Goal: Information Seeking & Learning: Learn about a topic

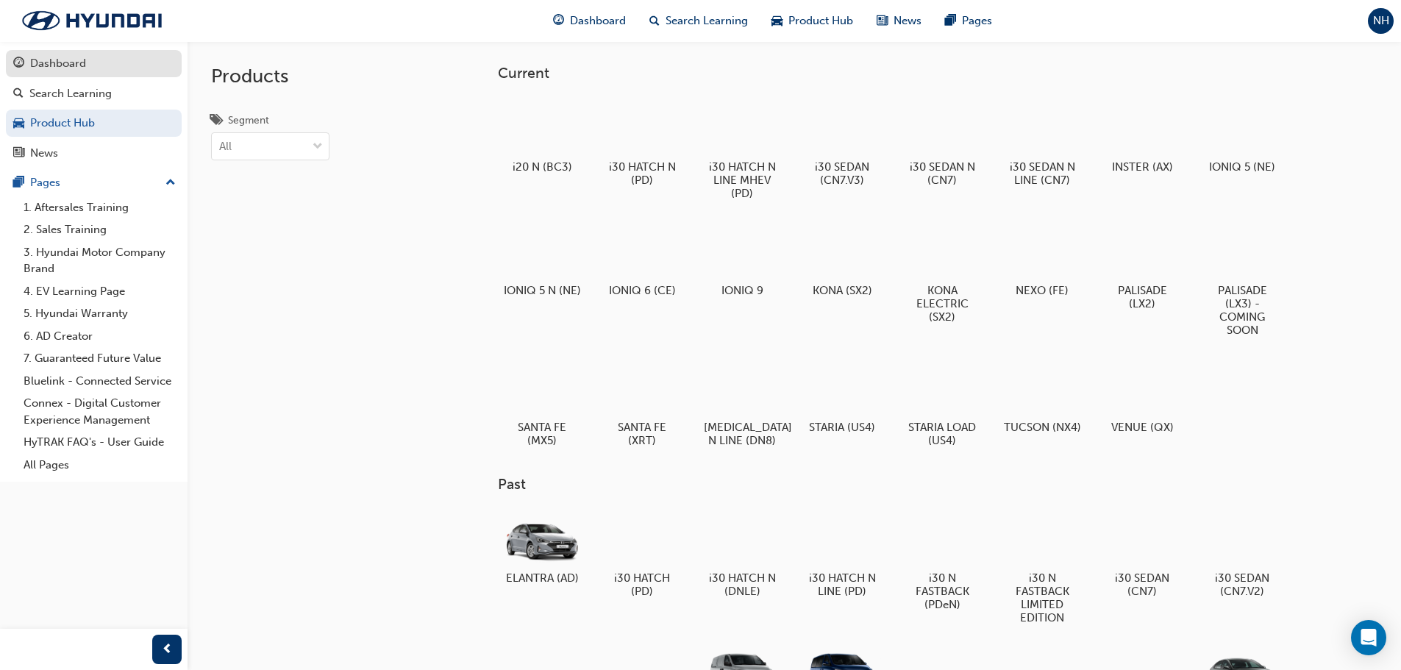
click at [104, 60] on div "Dashboard" at bounding box center [93, 63] width 161 height 18
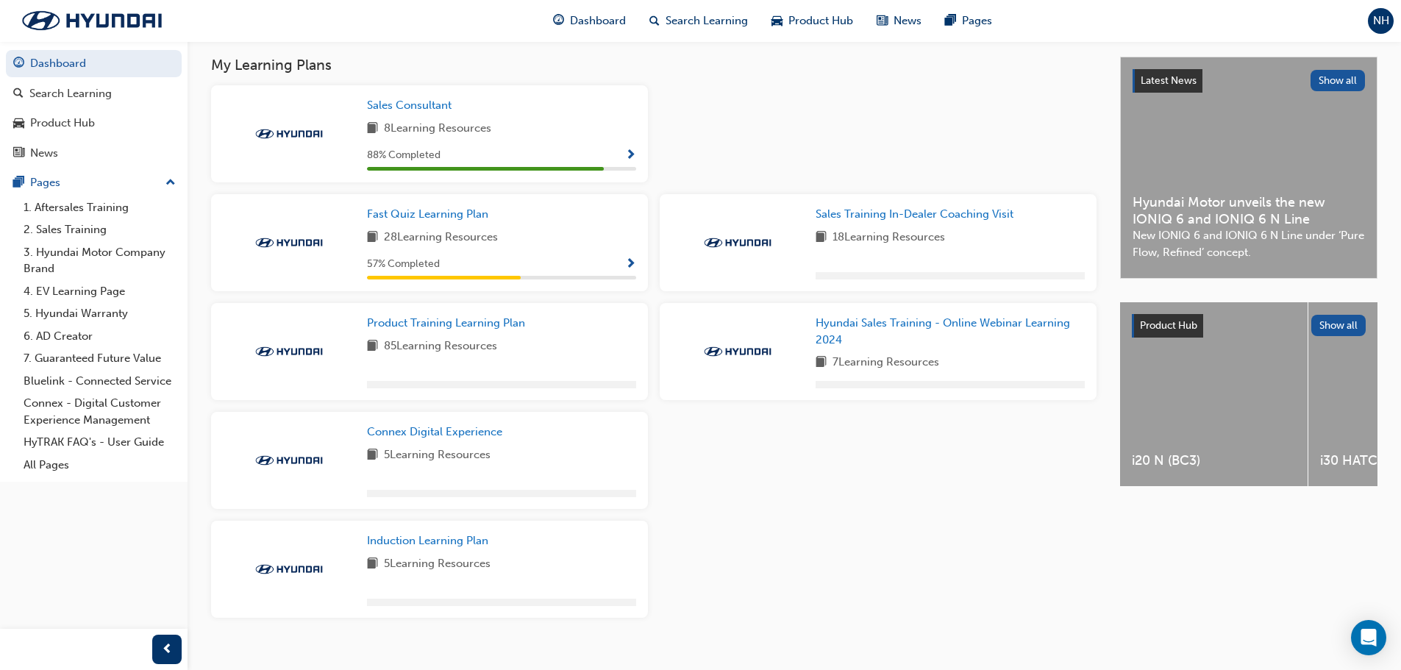
scroll to position [285, 0]
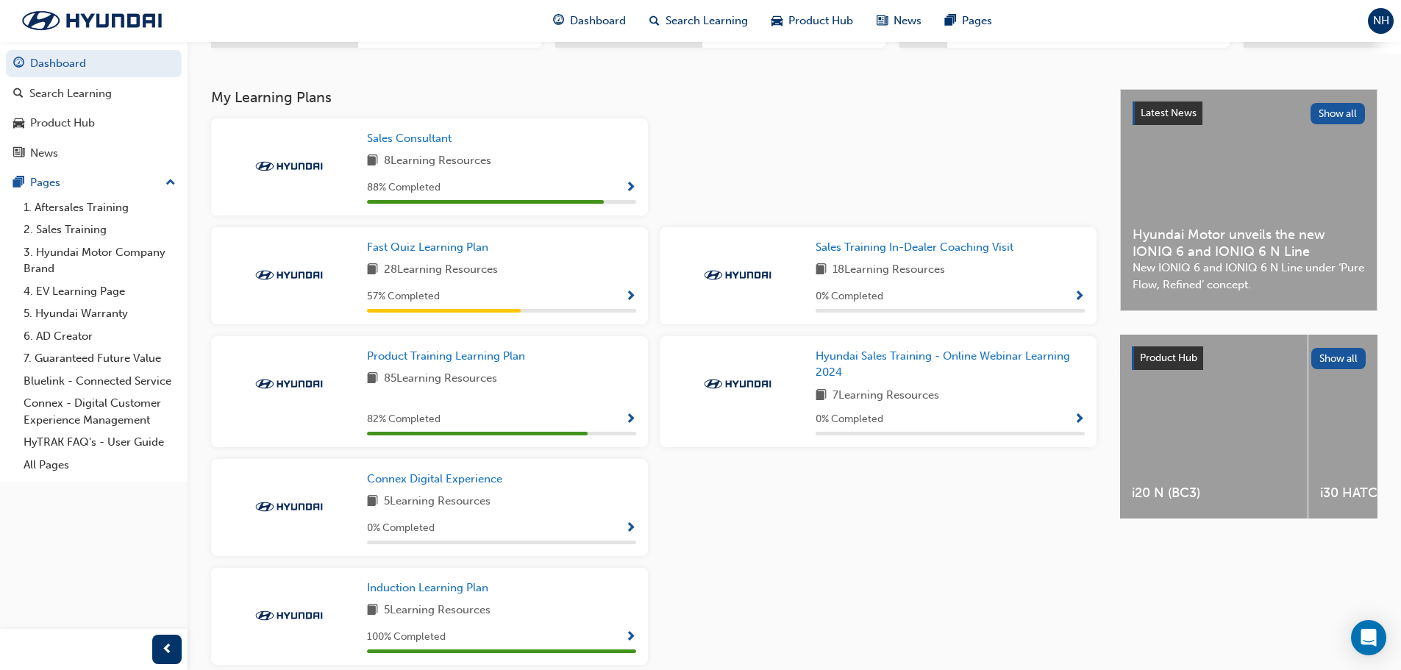
click at [615, 185] on div "88 % Completed" at bounding box center [501, 188] width 269 height 18
click at [629, 195] on span "Show Progress" at bounding box center [630, 188] width 11 height 13
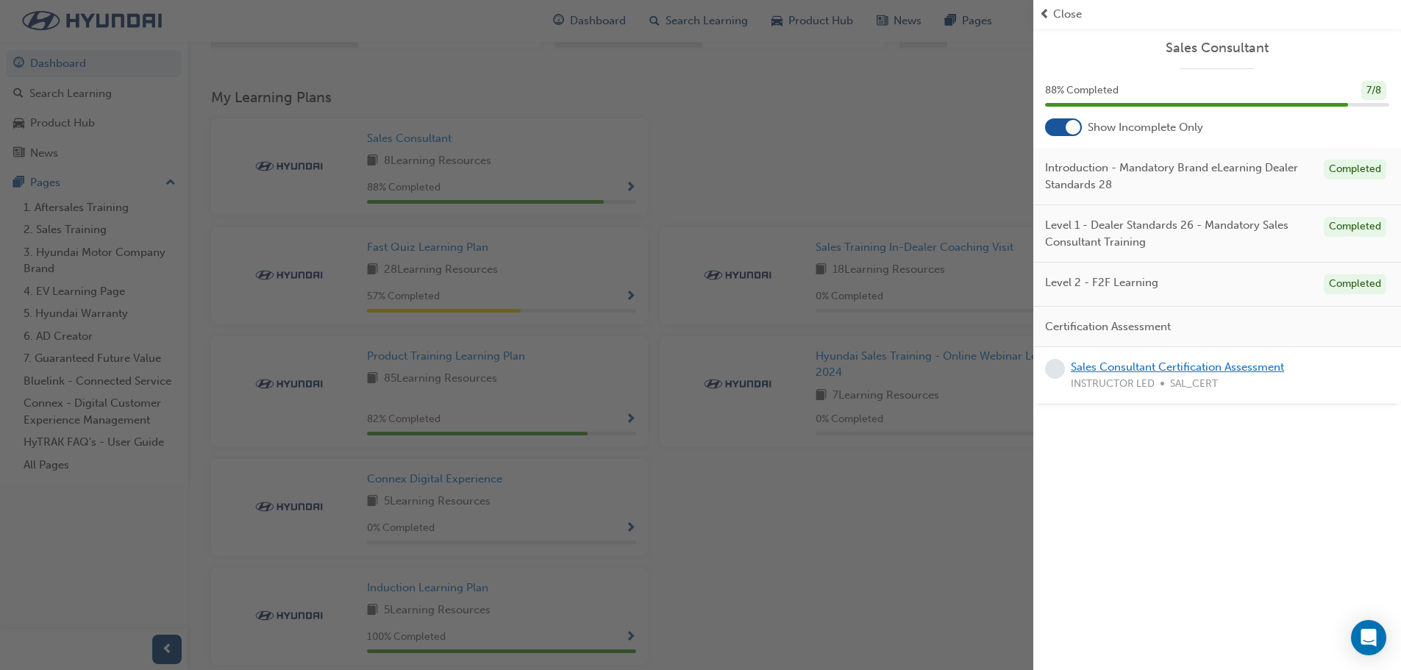
click at [1165, 370] on link "Sales Consultant Certification Assessment" at bounding box center [1177, 366] width 213 height 13
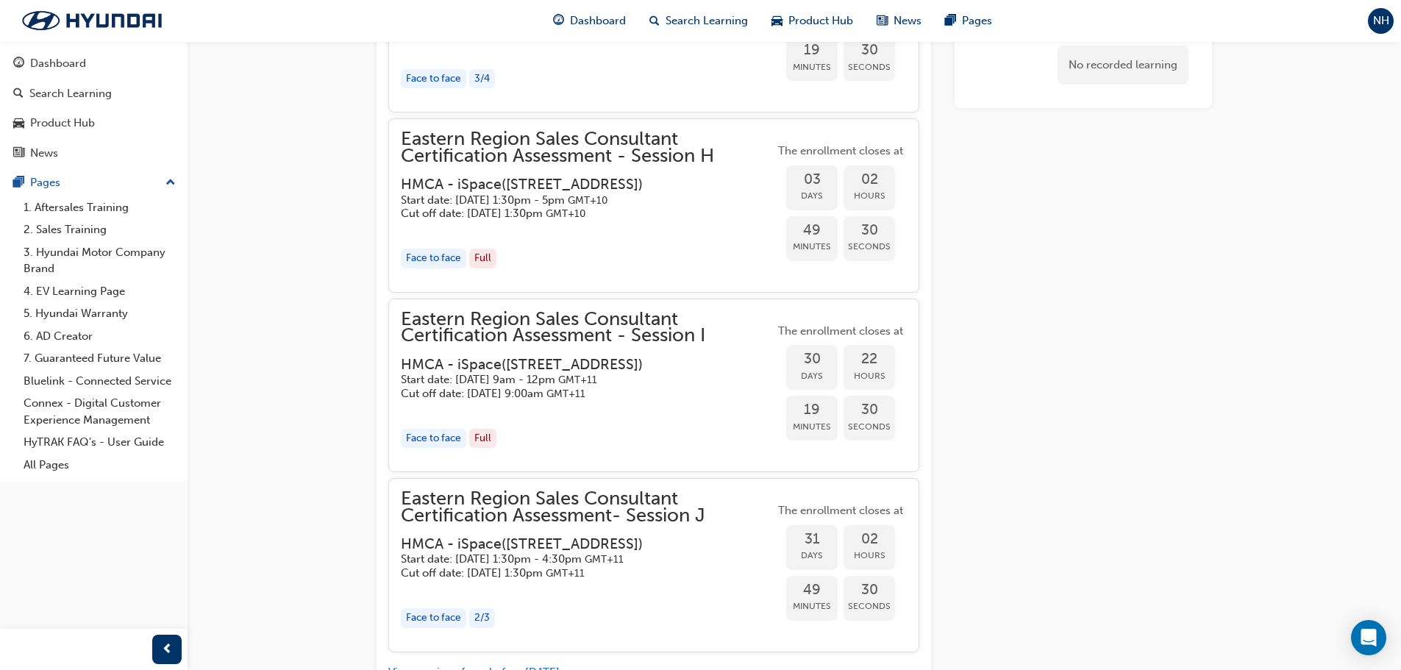
scroll to position [2813, 0]
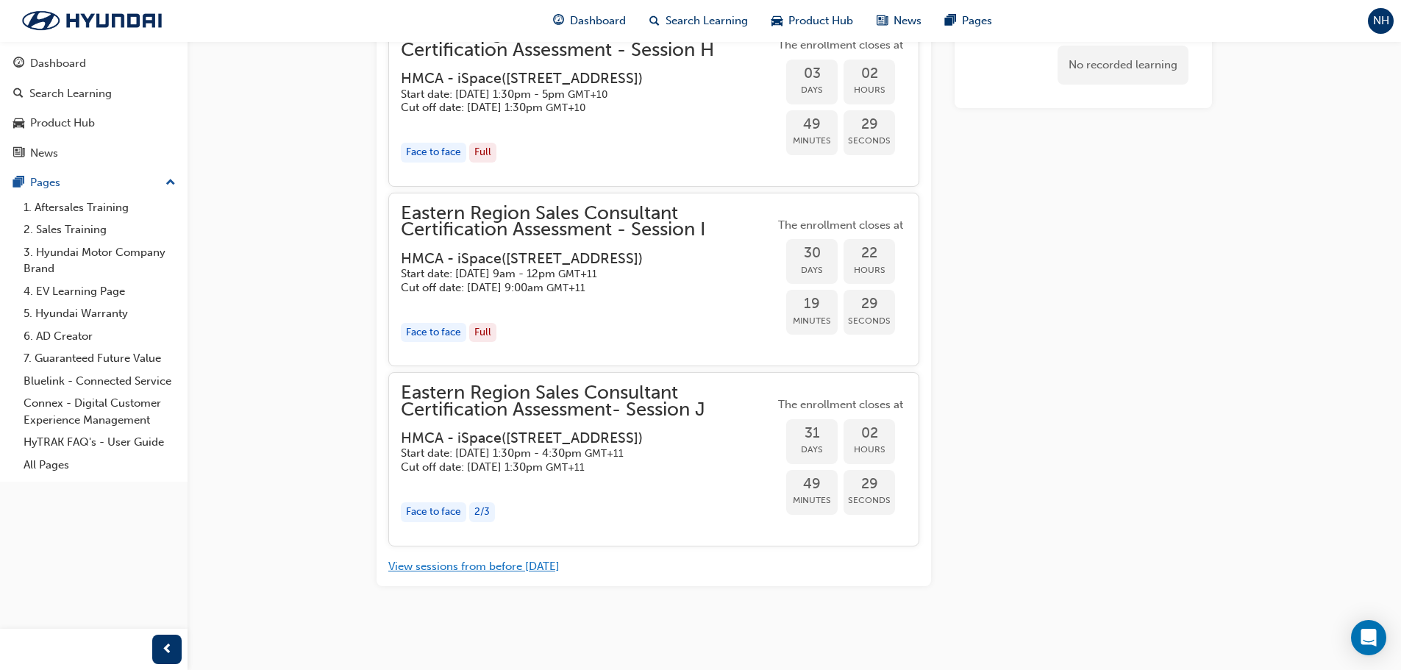
click at [517, 565] on button "View sessions from before [DATE]" at bounding box center [473, 566] width 171 height 17
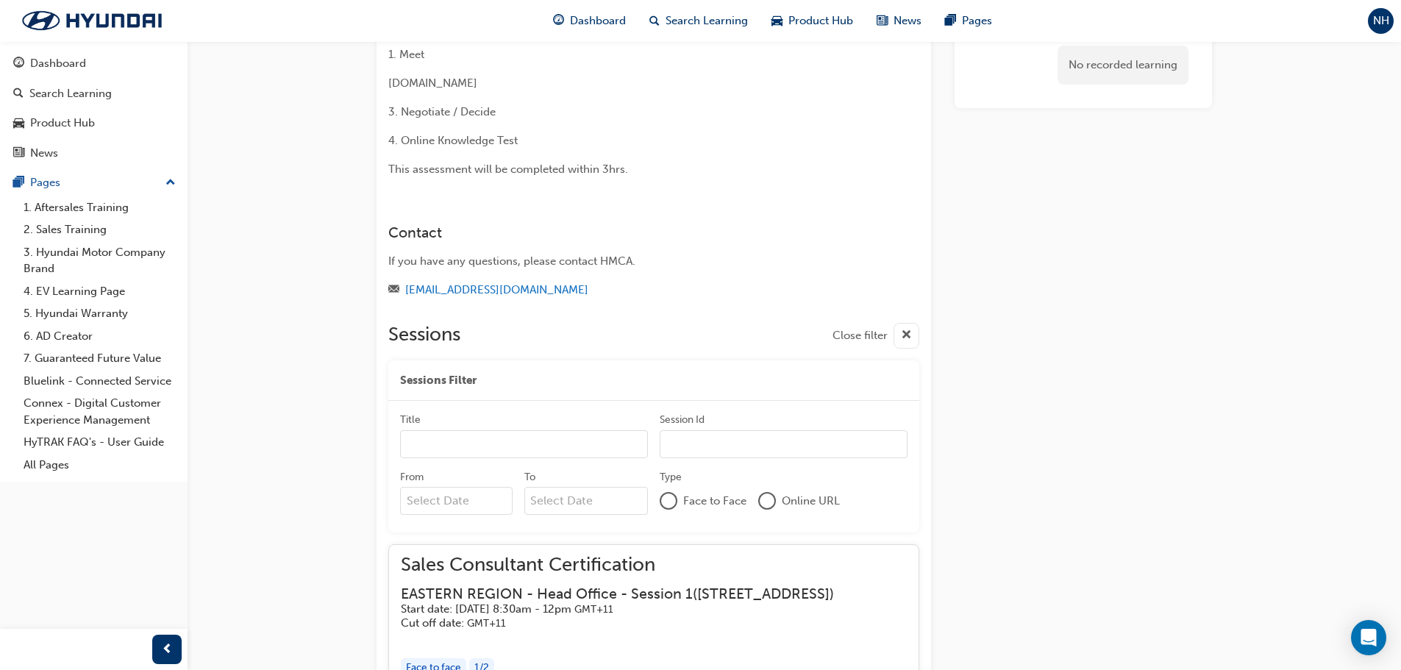
scroll to position [0, 0]
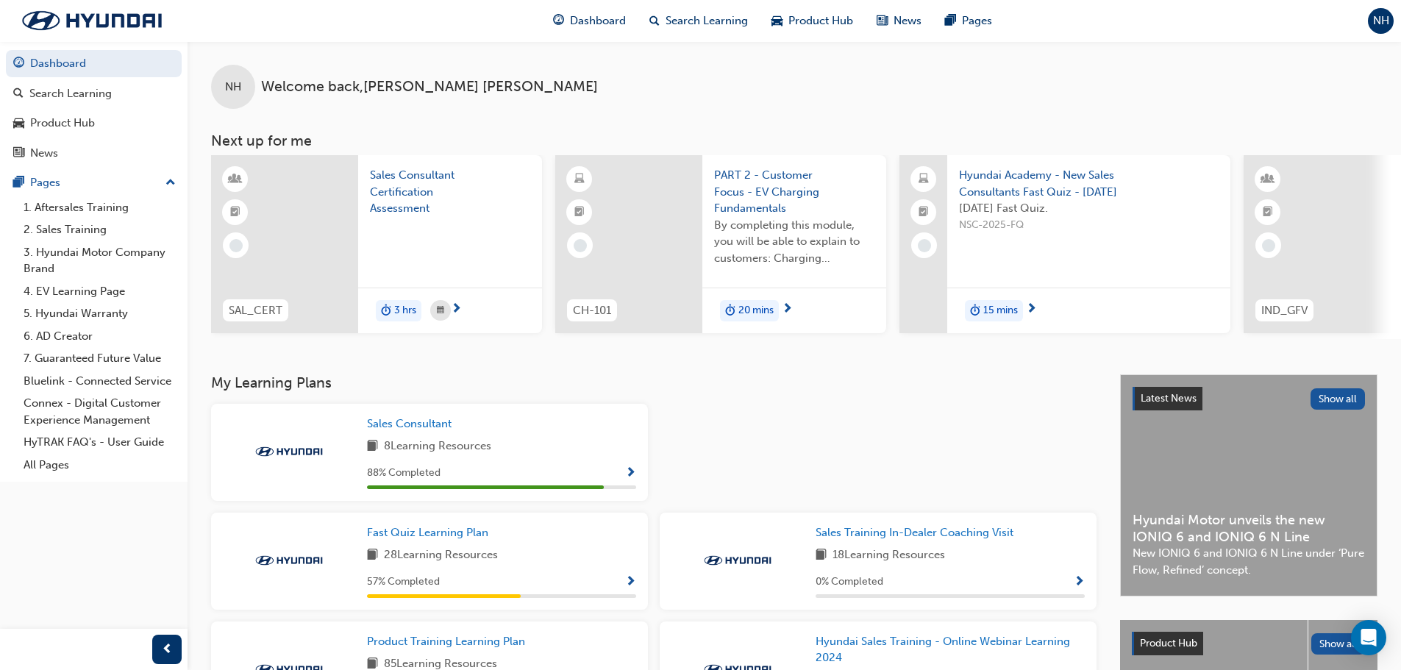
click at [1036, 565] on div "18 Learning Resources" at bounding box center [949, 555] width 269 height 18
click at [1069, 586] on div "0 % Completed" at bounding box center [949, 582] width 269 height 18
click at [1076, 584] on span "Show Progress" at bounding box center [1078, 582] width 11 height 13
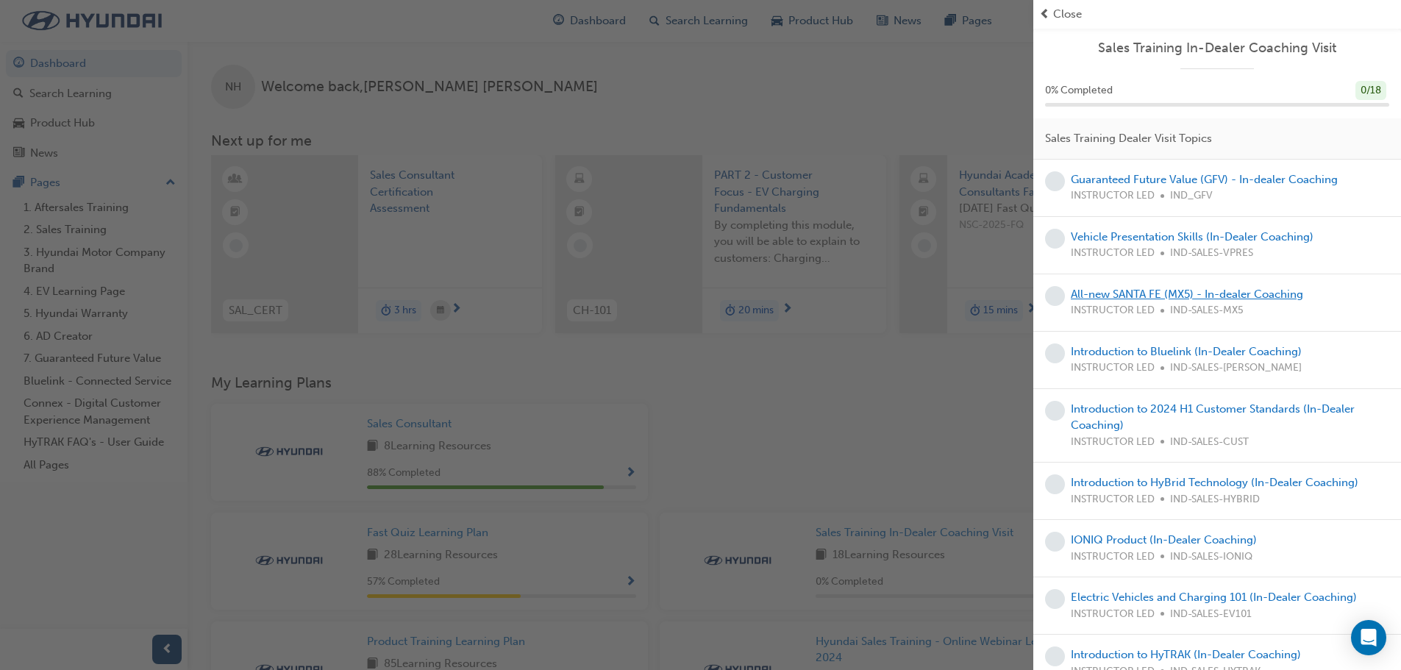
click at [1174, 295] on link "All-new SANTA FE (MX5) - In-dealer Coaching" at bounding box center [1187, 293] width 232 height 13
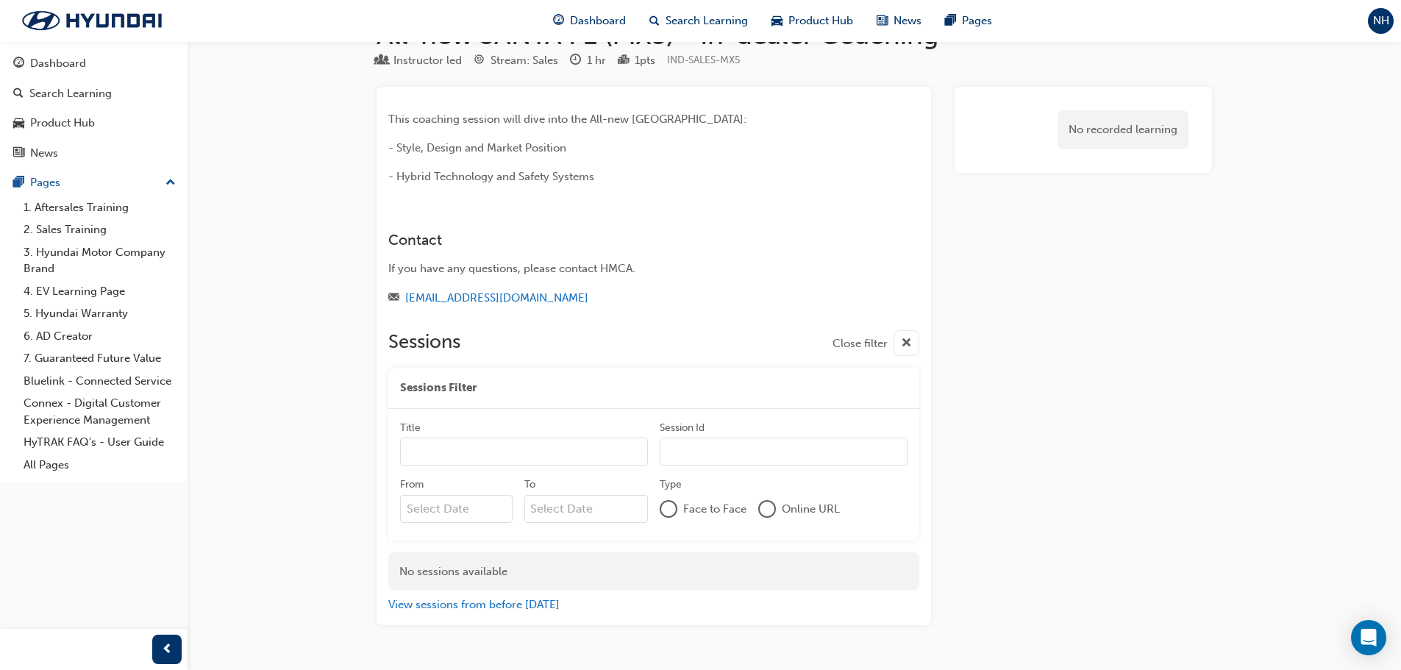
scroll to position [85, 0]
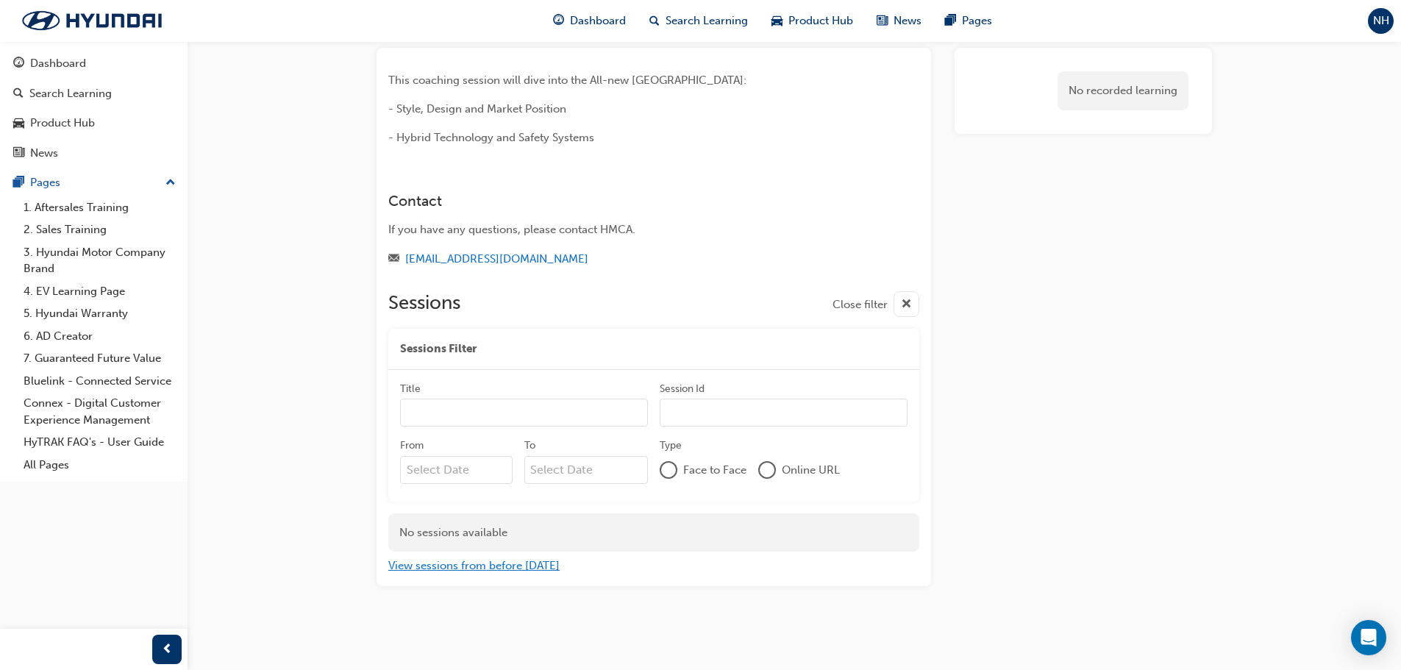
click at [508, 563] on button "View sessions from before [DATE]" at bounding box center [473, 565] width 171 height 17
click at [496, 568] on button "View sessions from [DATE] and in the future" at bounding box center [499, 565] width 223 height 17
click at [489, 564] on button "View sessions from before [DATE]" at bounding box center [473, 565] width 171 height 17
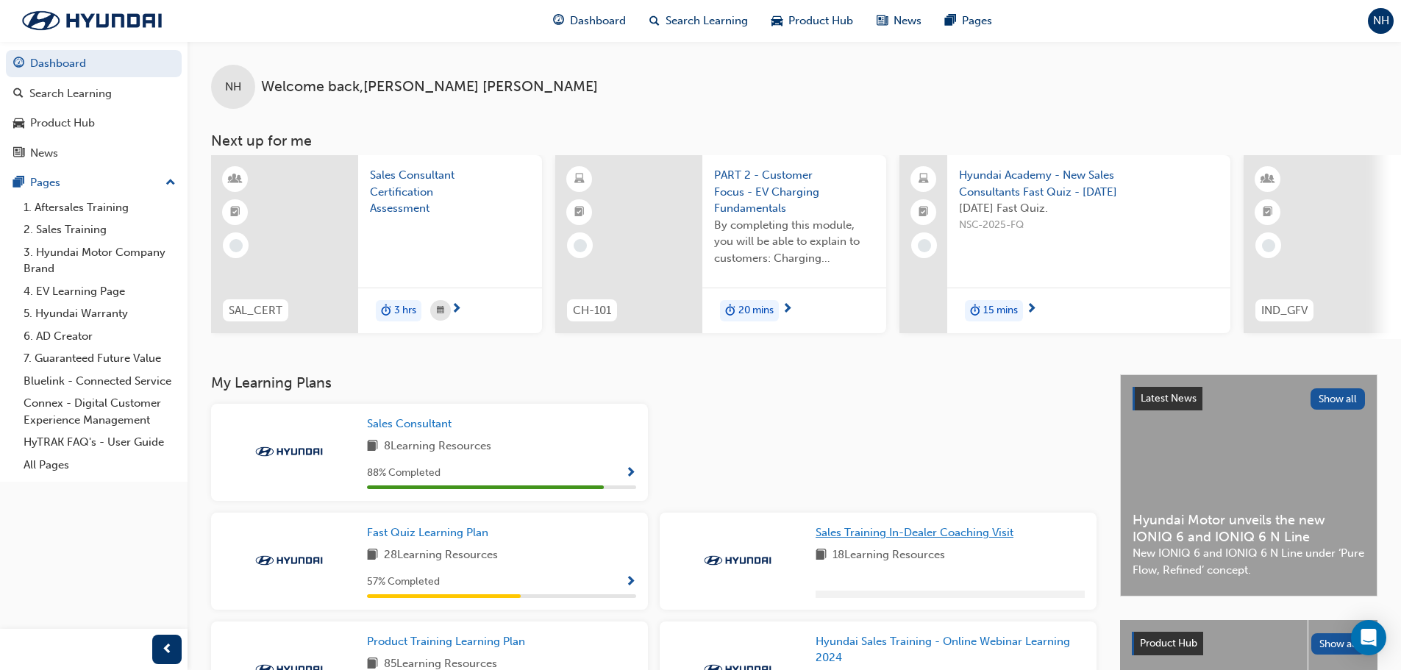
click at [965, 539] on span "Sales Training In-Dealer Coaching Visit" at bounding box center [914, 532] width 198 height 13
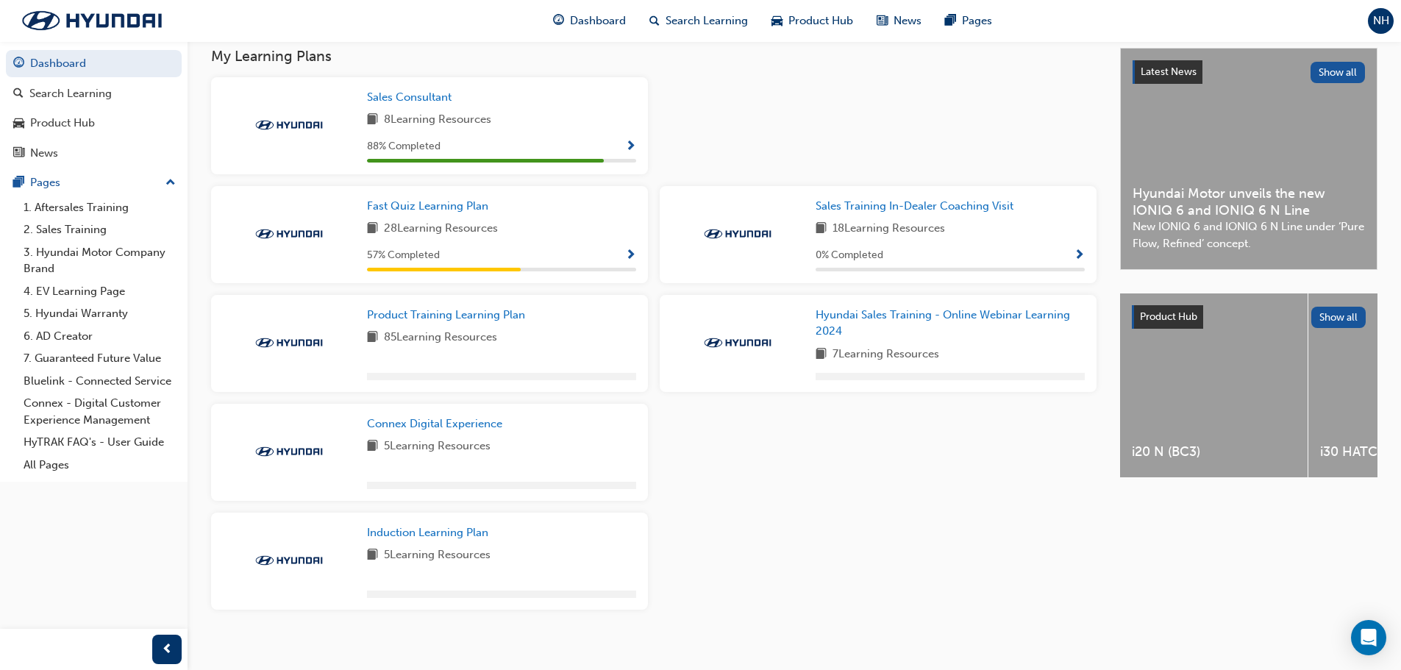
scroll to position [328, 0]
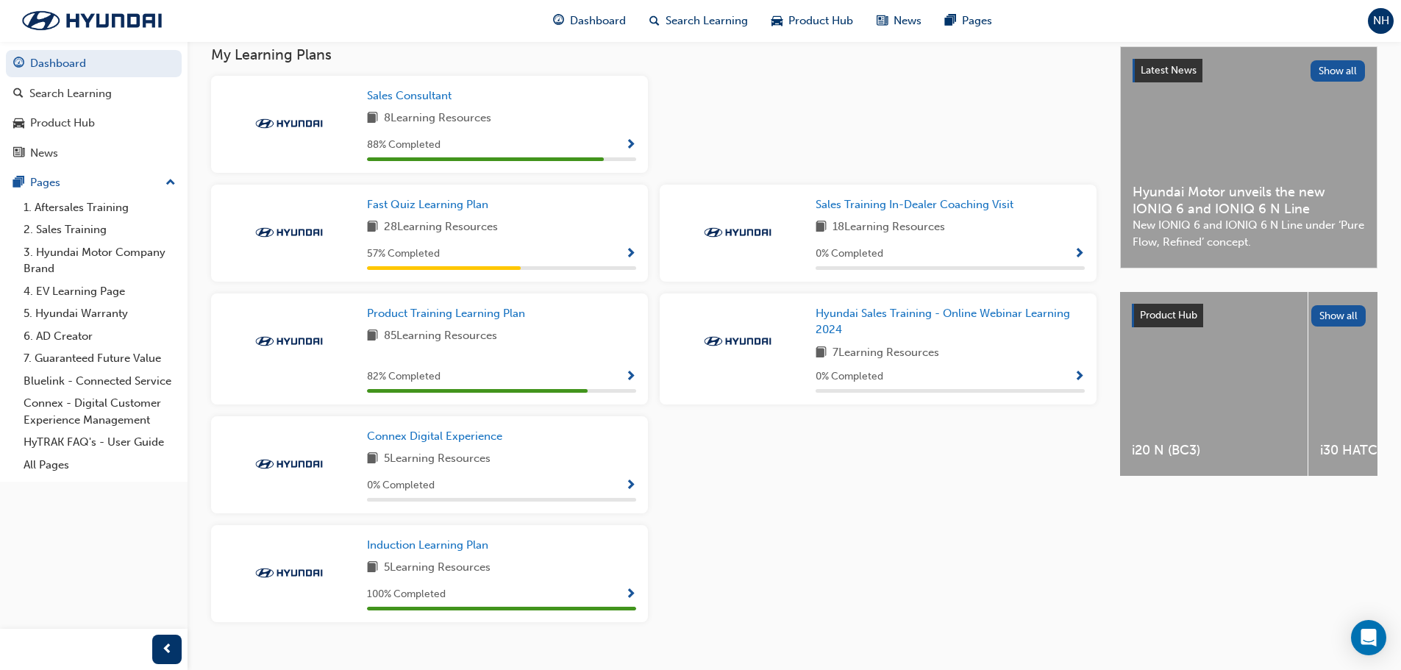
click at [630, 382] on span "Show Progress" at bounding box center [630, 377] width 11 height 13
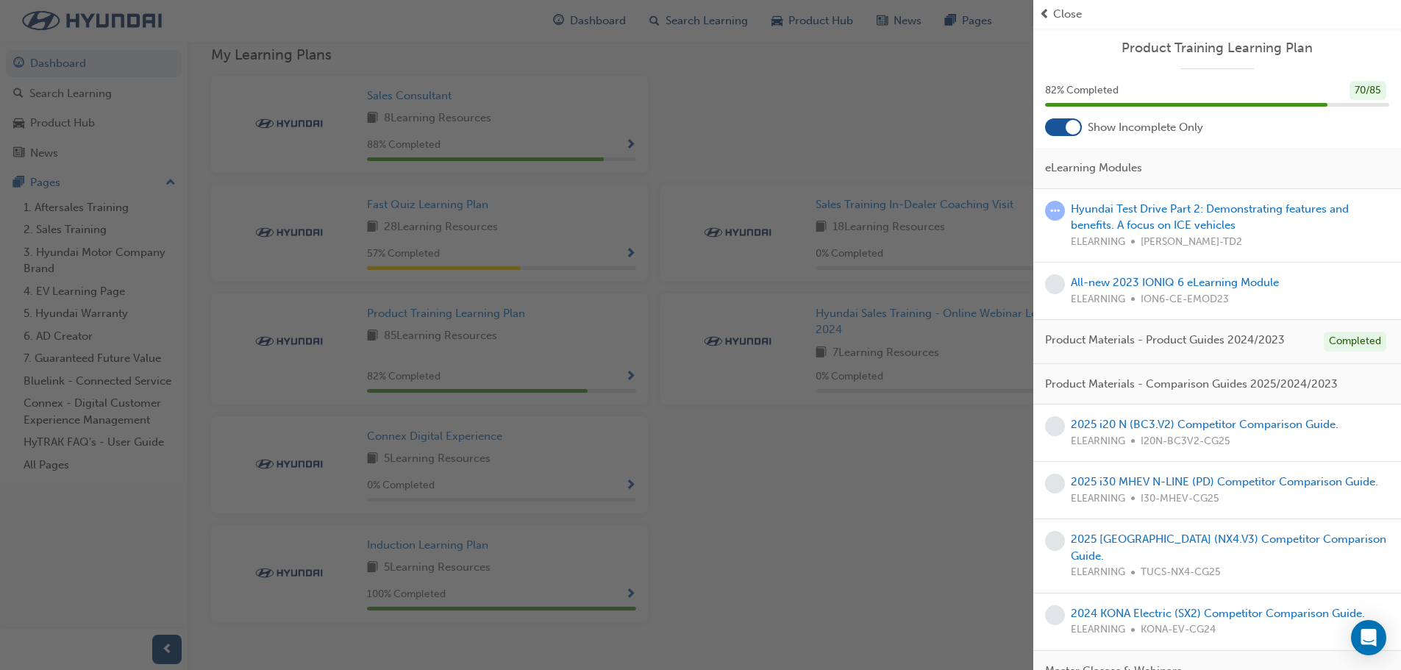
scroll to position [358, 0]
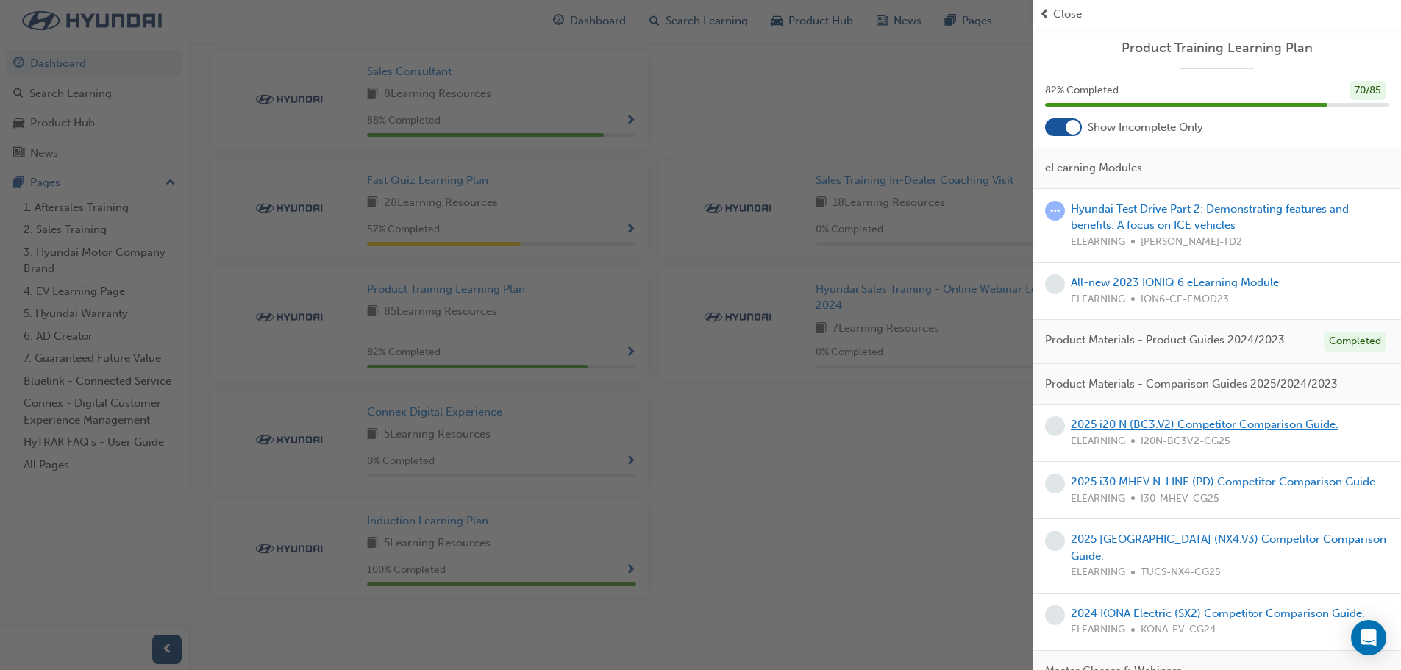
click at [1220, 424] on link "2025 i20 N (BC3.V2) Competitor Comparison Guide." at bounding box center [1205, 424] width 268 height 13
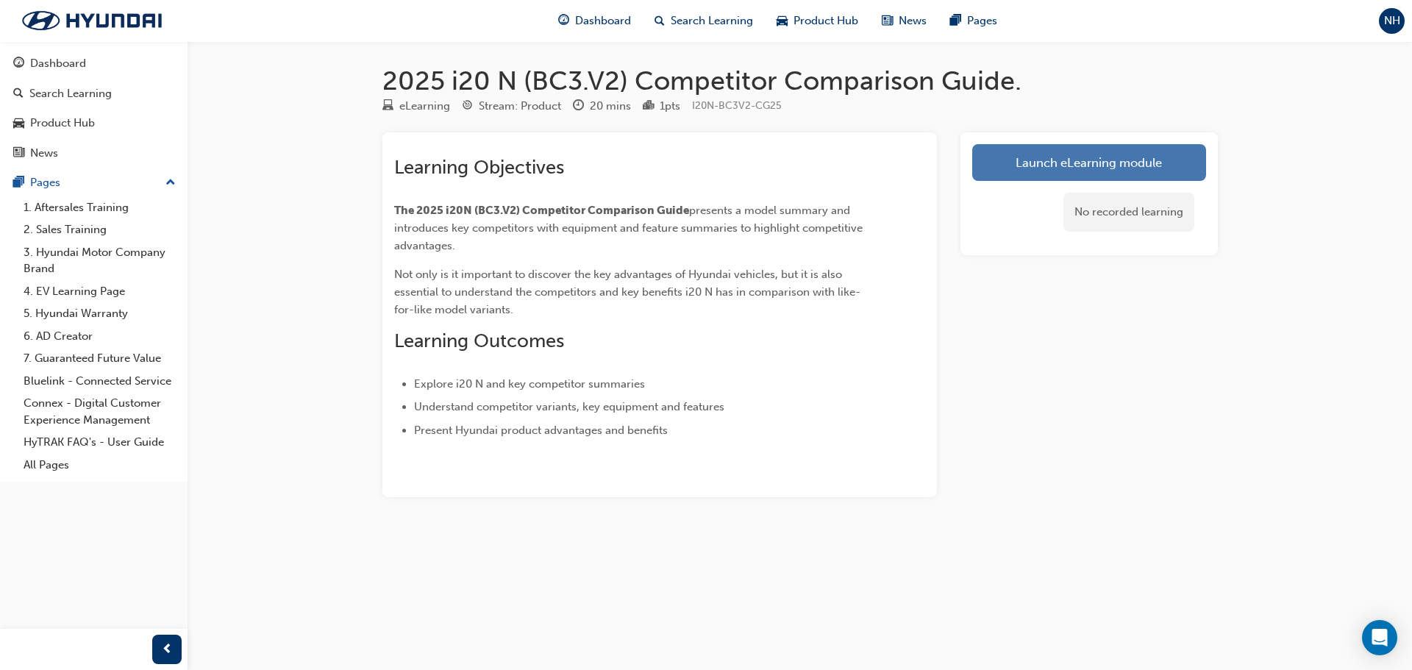
click at [1067, 156] on link "Launch eLearning module" at bounding box center [1089, 162] width 234 height 37
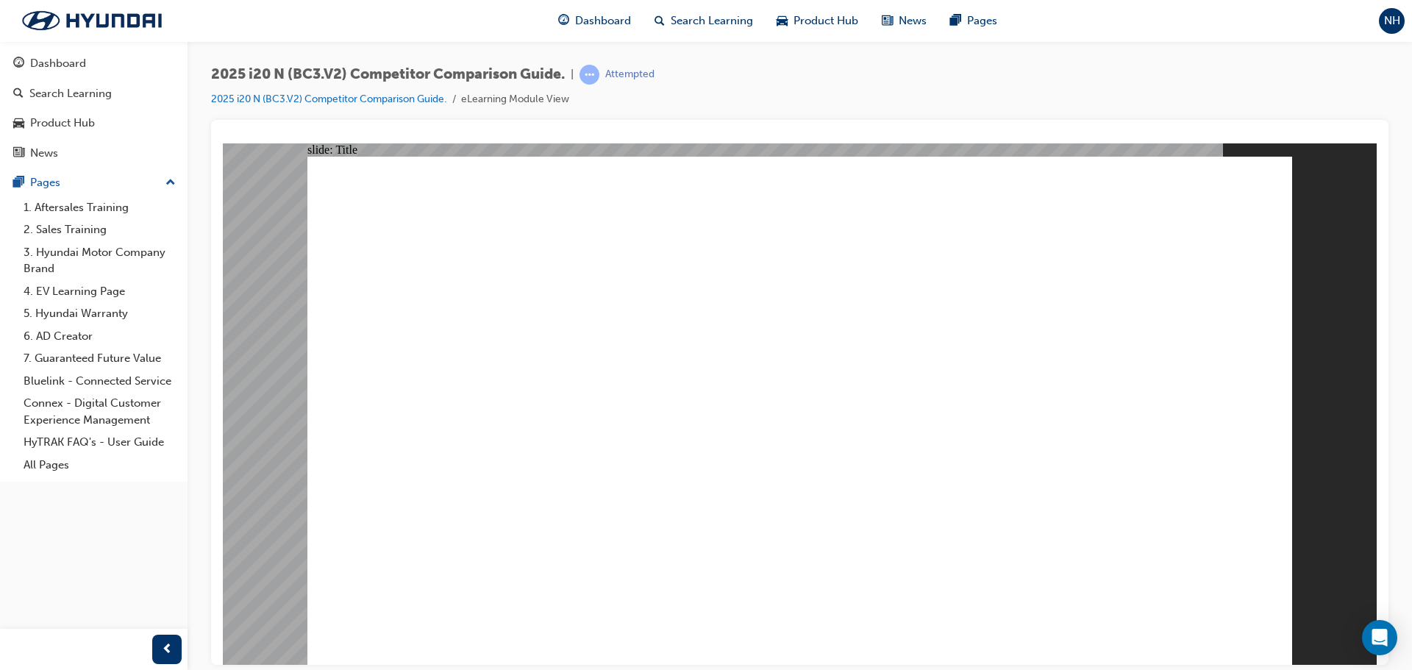
drag, startPoint x: 1410, startPoint y: 251, endPoint x: 1411, endPoint y: 405, distance: 154.4
click at [1411, 398] on div "2025 i20 N (BC3.V2) Competitor Comparison Guide. | Attempted 2025 i20 N (BC3.V2…" at bounding box center [799, 337] width 1224 height 592
